Goal: Information Seeking & Learning: Find specific page/section

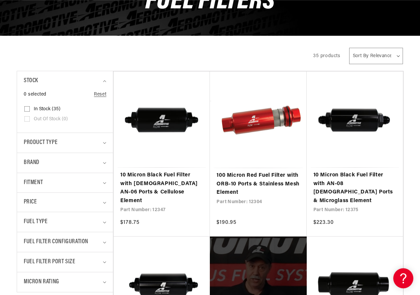
click at [27, 108] on input "In stock (35) In stock (35 products)" at bounding box center [26, 110] width 5 height 5
checkbox input "true"
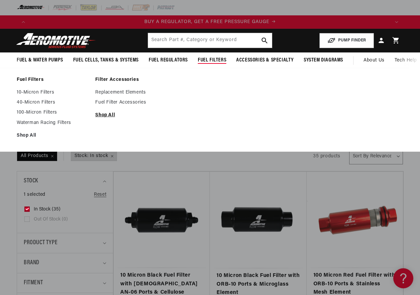
click at [103, 115] on link "Shop All" at bounding box center [131, 115] width 72 height 6
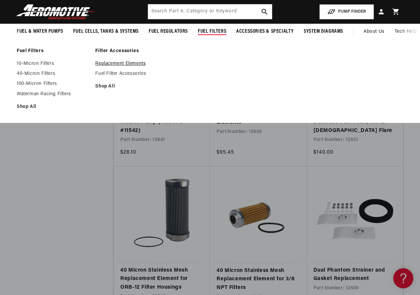
click at [140, 63] on link "Replacement Elements" at bounding box center [131, 64] width 72 height 6
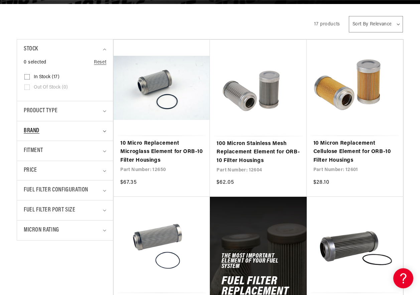
click at [82, 135] on div "Brand" at bounding box center [62, 131] width 77 height 10
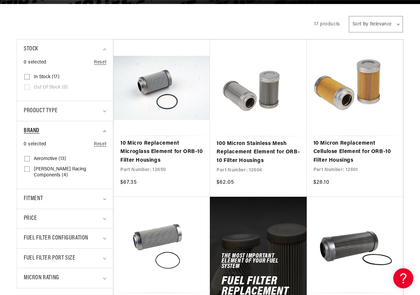
click at [82, 135] on div "Brand" at bounding box center [62, 131] width 77 height 10
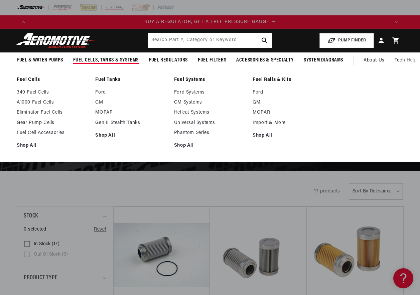
click at [260, 131] on ul "Ford GM MOPAR Import & More Shop All" at bounding box center [289, 114] width 72 height 49
click at [263, 121] on link "Import & More" at bounding box center [289, 123] width 72 height 6
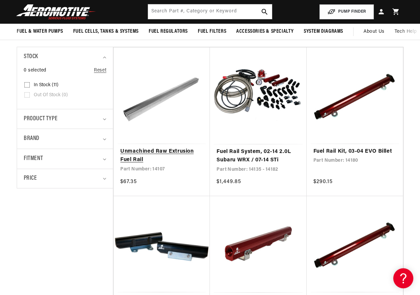
scroll to position [134, 0]
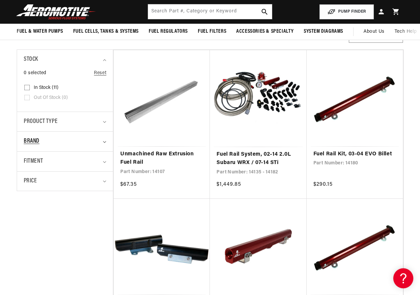
click at [73, 138] on div "Brand" at bounding box center [62, 142] width 77 height 10
click at [74, 141] on div "Brand" at bounding box center [62, 142] width 77 height 10
click at [47, 140] on div "Brand" at bounding box center [62, 142] width 77 height 10
click at [26, 170] on input "Aeromotive (11) Aeromotive (11 products)" at bounding box center [26, 170] width 5 height 5
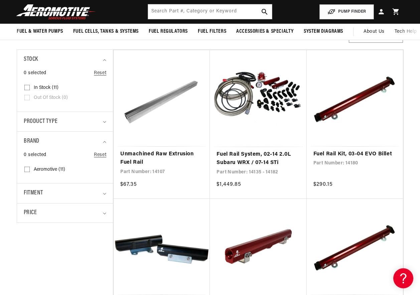
checkbox input "true"
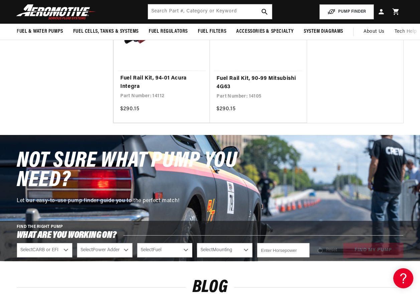
scroll to position [635, 0]
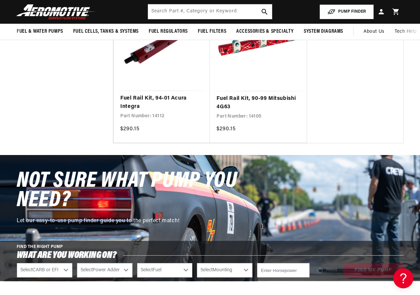
click at [348, 7] on button "PUMP FINDER" at bounding box center [346, 11] width 54 height 15
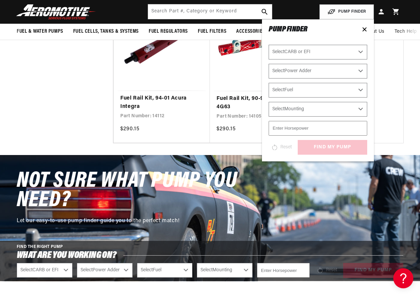
click at [323, 55] on select "Select CARB or EFI Carbureted Fuel Injected" at bounding box center [318, 52] width 99 height 15
select select "Fuel-Injected"
click at [269, 45] on select "Select CARB or EFI Carbureted Fuel Injected" at bounding box center [318, 52] width 99 height 15
select select "Fuel-Injected"
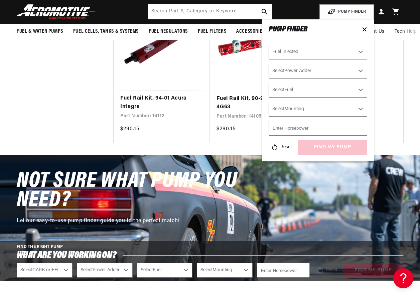
click at [308, 55] on select "Select CARB or EFI Carbureted Fuel Injected" at bounding box center [318, 52] width 99 height 15
click at [302, 74] on select "Select Power Adder No - Naturally Aspirated Yes - Forced Induction" at bounding box center [318, 71] width 99 height 15
select select "No-Naturally-Aspirated"
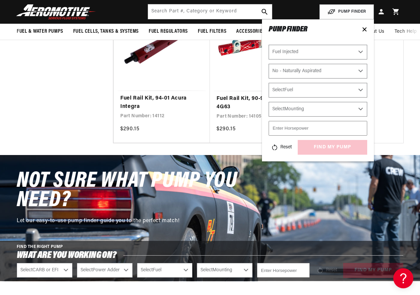
click at [269, 64] on select "Select Power Adder No - Naturally Aspirated Yes - Forced Induction" at bounding box center [318, 71] width 99 height 15
select select "No-Naturally-Aspirated"
click at [308, 91] on select "Select Fuel E85 Gas" at bounding box center [318, 90] width 99 height 15
select select "Gas"
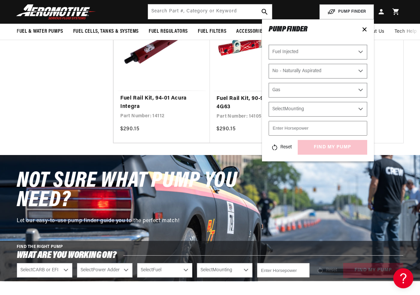
click at [269, 83] on select "Select Fuel E85 Gas" at bounding box center [318, 90] width 99 height 15
select select "Gas"
click at [296, 111] on select "Select Mounting External In-Tank" at bounding box center [318, 109] width 99 height 15
select select "External"
click at [269, 102] on select "Select Mounting External In-Tank" at bounding box center [318, 109] width 99 height 15
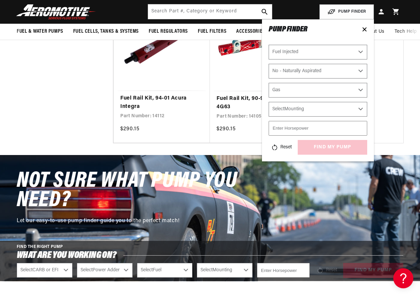
select select "External"
click at [291, 132] on input "number" at bounding box center [318, 128] width 99 height 15
click at [297, 130] on input "number" at bounding box center [318, 128] width 99 height 15
click at [352, 128] on input "number" at bounding box center [318, 128] width 99 height 15
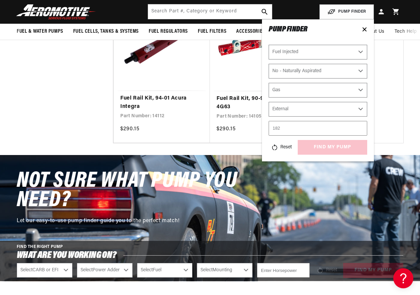
scroll to position [0, 360]
click at [295, 128] on input "182" at bounding box center [318, 128] width 99 height 15
type input "182"
click at [363, 28] on icon at bounding box center [364, 29] width 5 height 5
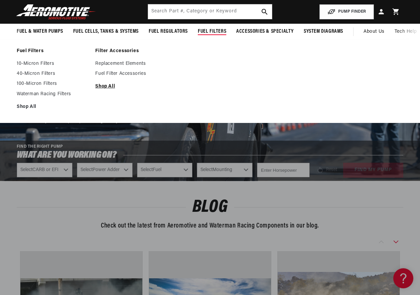
scroll to position [0, 1079]
click at [113, 87] on link "Shop All" at bounding box center [131, 87] width 72 height 6
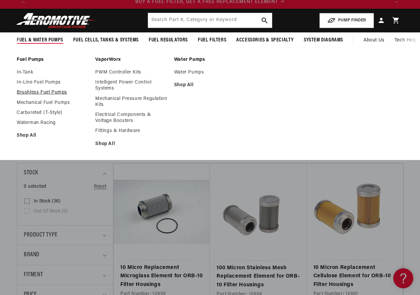
scroll to position [100, 0]
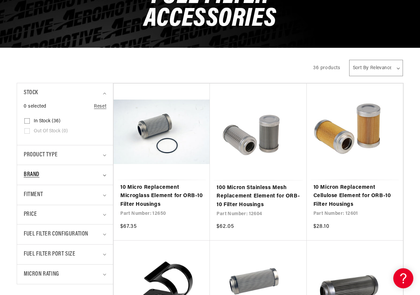
click at [84, 169] on summary "Brand" at bounding box center [65, 175] width 83 height 20
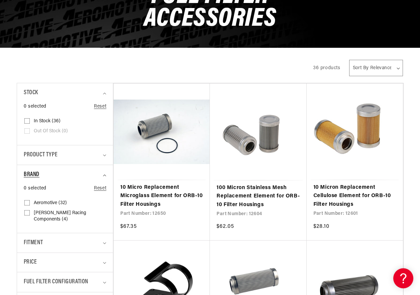
click at [83, 169] on summary "Brand" at bounding box center [65, 175] width 83 height 20
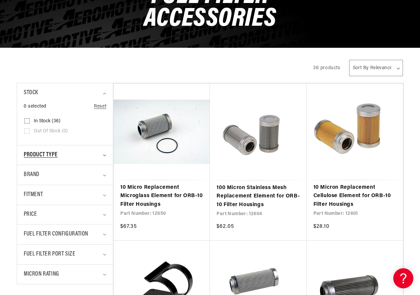
click at [83, 156] on div "Product type" at bounding box center [62, 155] width 77 height 10
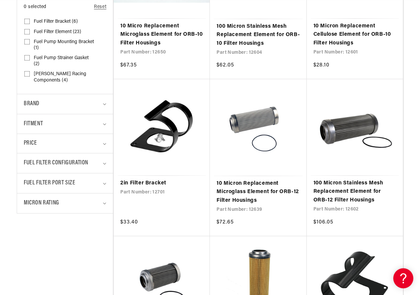
scroll to position [267, 0]
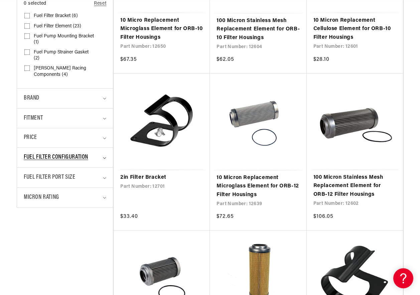
click at [60, 163] on summary "Fuel Filter Configuration" at bounding box center [65, 158] width 83 height 20
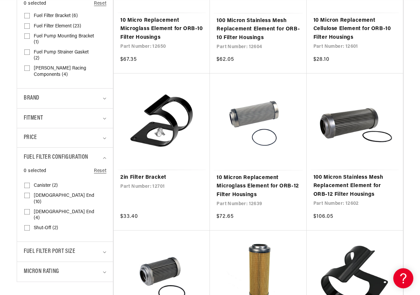
scroll to position [0, 1094]
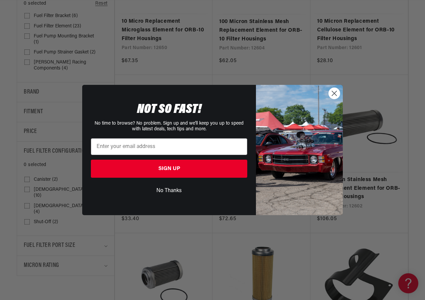
click at [332, 95] on circle "Close dialog" at bounding box center [334, 93] width 11 height 11
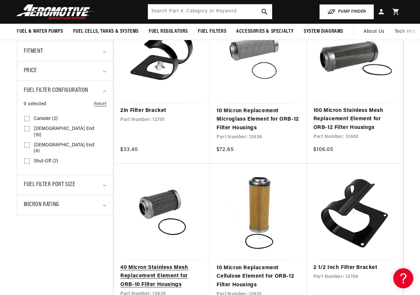
scroll to position [0, 360]
click at [81, 180] on div "Fuel Filter Port Size" at bounding box center [62, 185] width 77 height 10
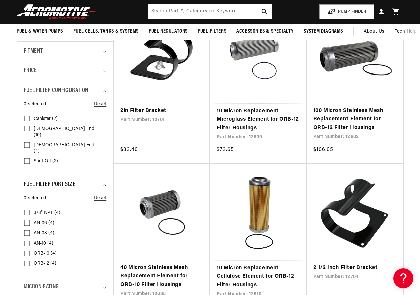
click at [81, 180] on div "Fuel Filter Port Size" at bounding box center [62, 185] width 77 height 10
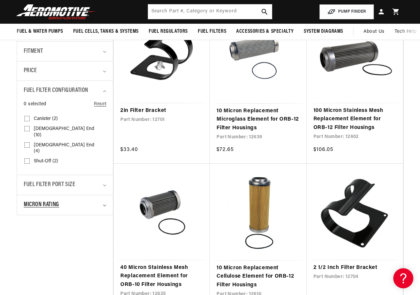
click at [74, 200] on div "Micron Rating" at bounding box center [62, 205] width 77 height 10
click at [28, 252] on input "100 Micron (4) 100 Micron (4 products)" at bounding box center [26, 254] width 5 height 5
checkbox input "true"
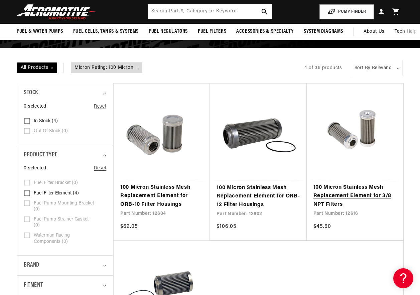
scroll to position [0, 1079]
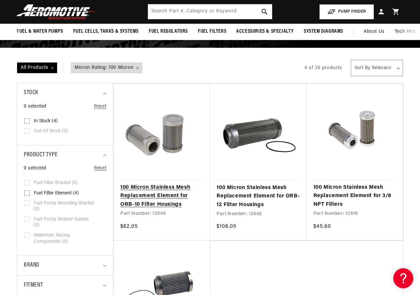
click at [160, 192] on link "100 Micron Stainless Mesh Replacement Element for ORB-10 Filter Housings" at bounding box center [161, 196] width 83 height 26
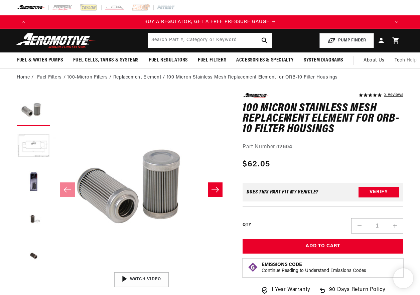
click at [217, 188] on icon "Slide right" at bounding box center [215, 189] width 8 height 7
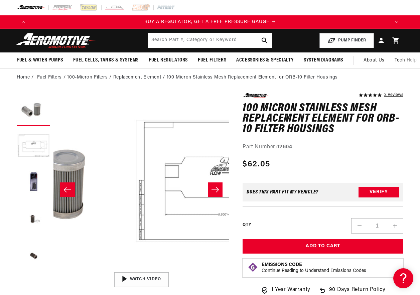
click at [217, 188] on icon "Slide right" at bounding box center [215, 189] width 8 height 7
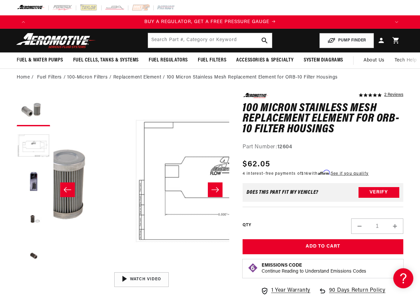
scroll to position [0, 165]
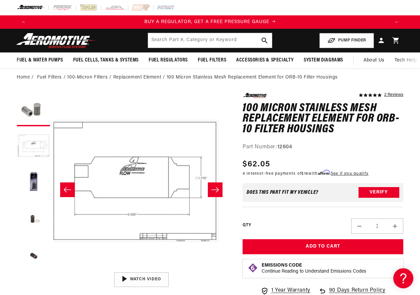
click at [217, 188] on icon "Slide right" at bounding box center [215, 189] width 8 height 7
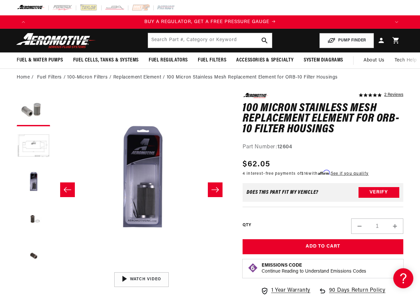
click at [217, 188] on icon "Slide right" at bounding box center [215, 189] width 8 height 7
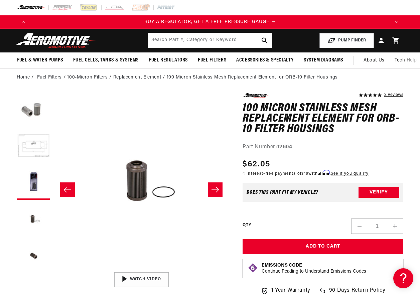
click at [217, 188] on icon "Slide right" at bounding box center [215, 189] width 8 height 7
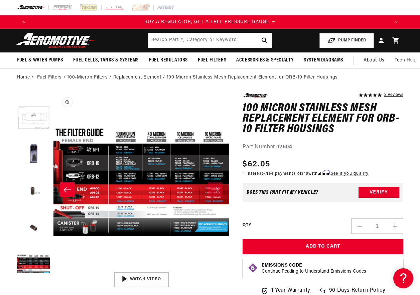
scroll to position [37, 0]
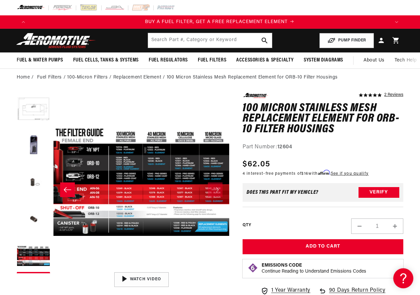
click at [66, 187] on icon "Slide left" at bounding box center [67, 189] width 7 height 5
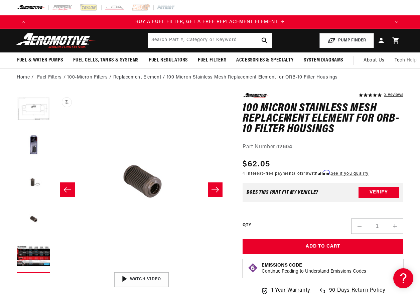
scroll to position [0, 703]
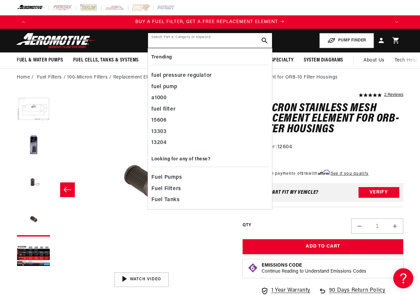
click at [183, 37] on input "text" at bounding box center [210, 40] width 124 height 15
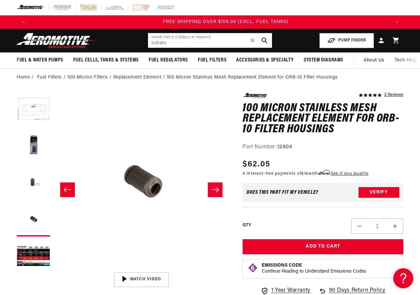
scroll to position [0, 1079]
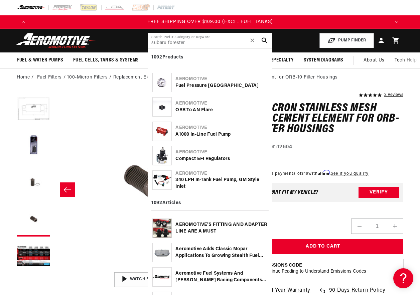
type input "subaru forester"
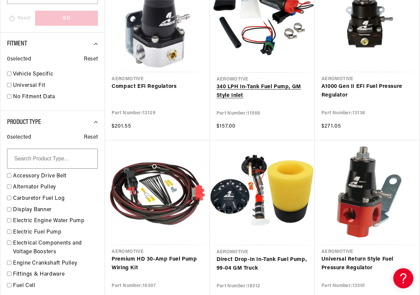
scroll to position [367, 0]
